Goal: Transaction & Acquisition: Obtain resource

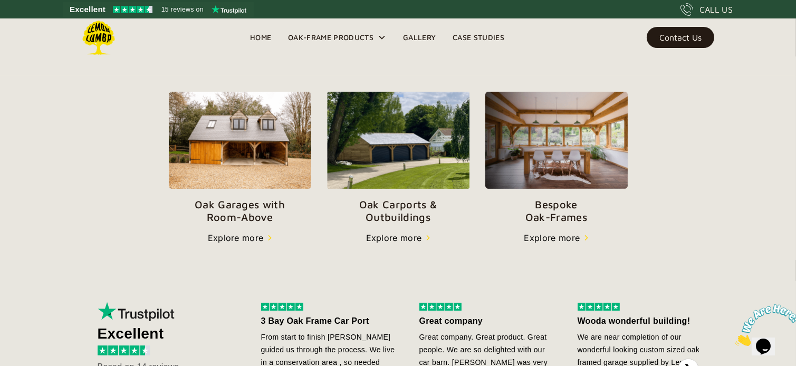
scroll to position [397, 0]
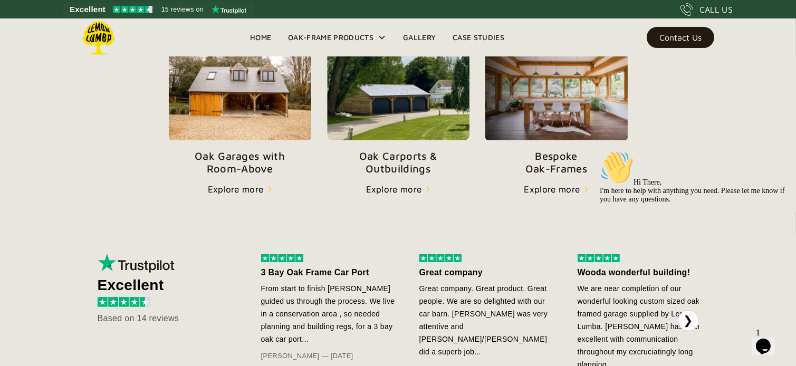
click at [401, 101] on img at bounding box center [398, 91] width 142 height 97
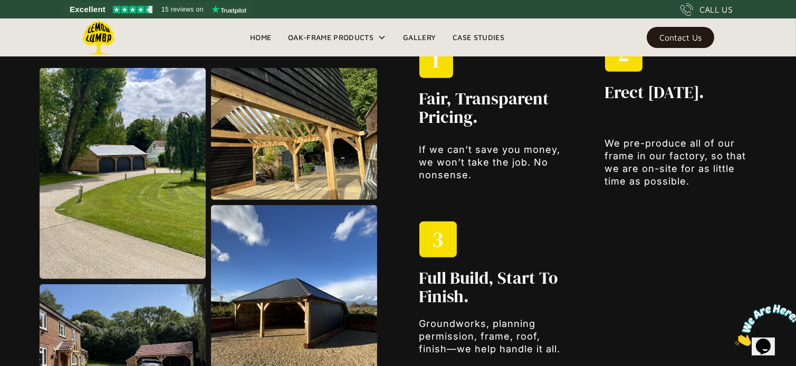
scroll to position [1215, 0]
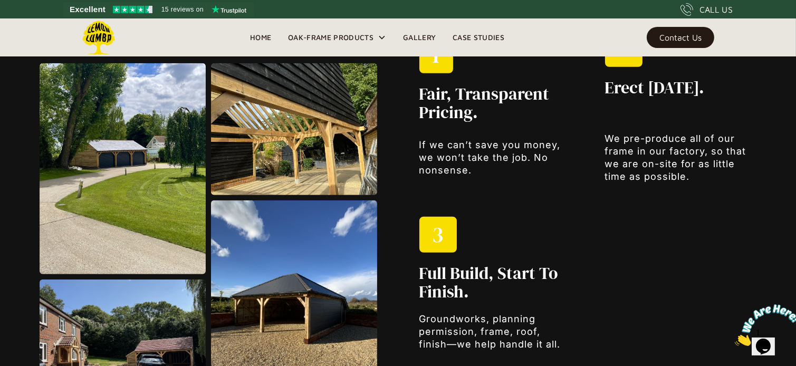
click at [117, 158] on img at bounding box center [123, 168] width 166 height 211
click at [112, 157] on img at bounding box center [123, 168] width 166 height 211
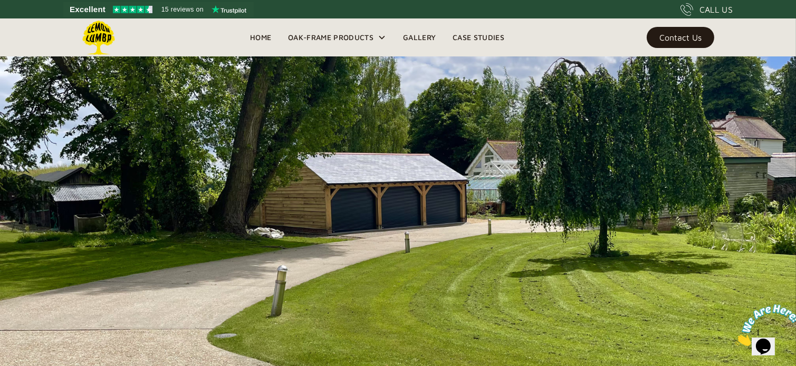
scroll to position [545, 0]
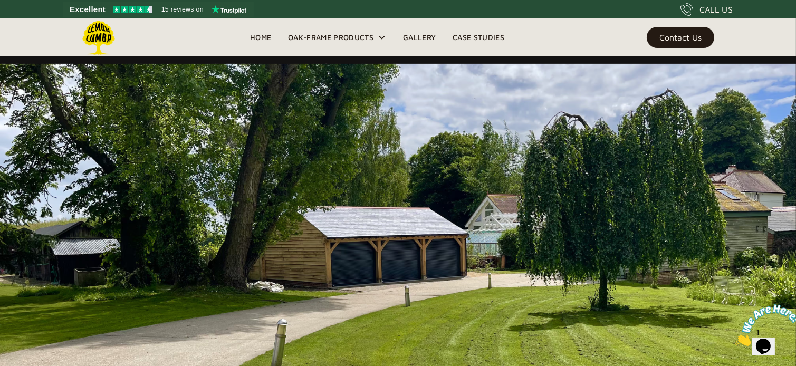
click at [364, 248] on img at bounding box center [398, 288] width 796 height 448
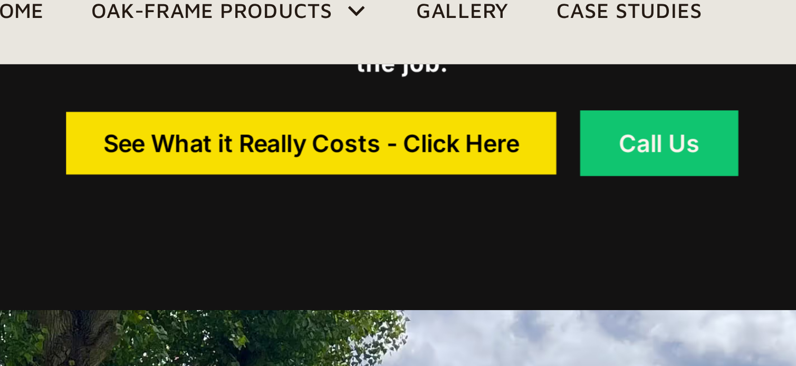
scroll to position [465, 0]
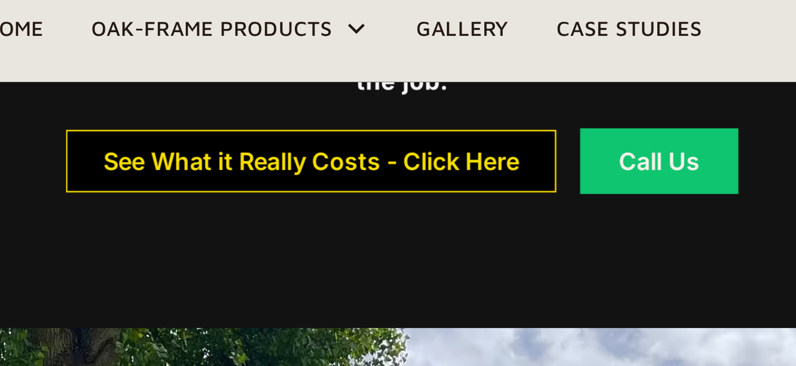
click at [382, 81] on div "See What it Really Costs - Click Here" at bounding box center [365, 84] width 147 height 7
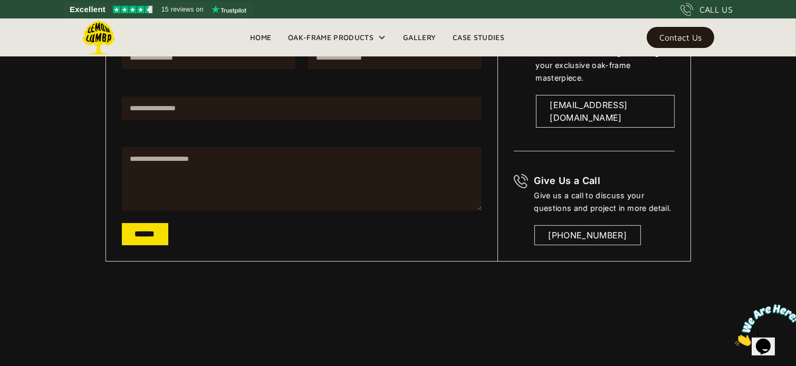
scroll to position [251, 0]
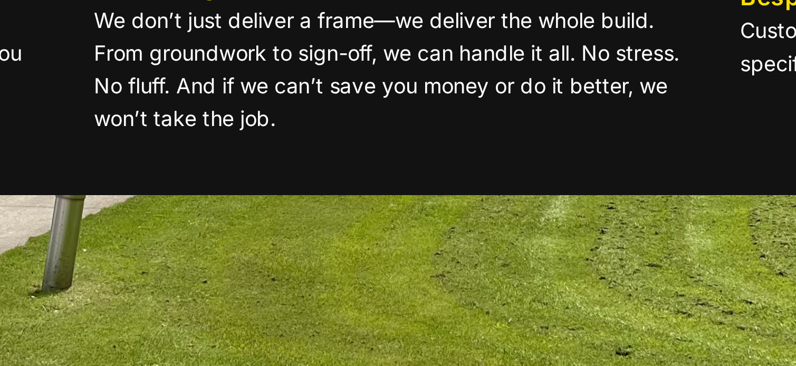
scroll to position [696, 0]
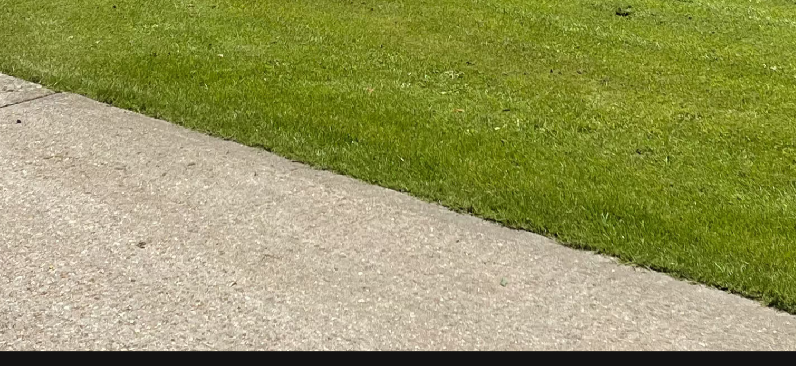
click at [366, 313] on img at bounding box center [398, 137] width 796 height 448
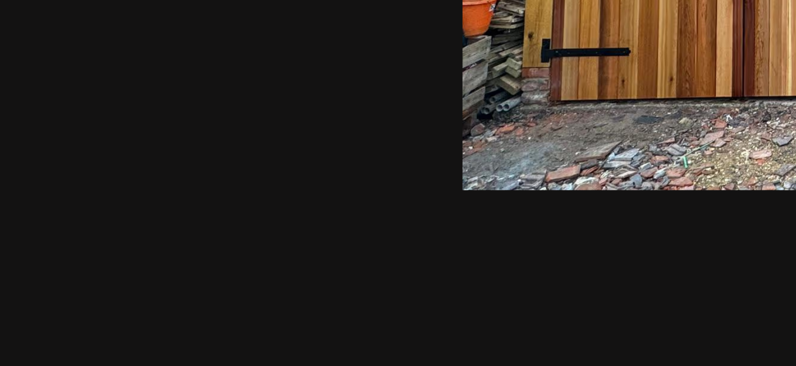
scroll to position [3515, 0]
